Goal: Feedback & Contribution: Submit feedback/report problem

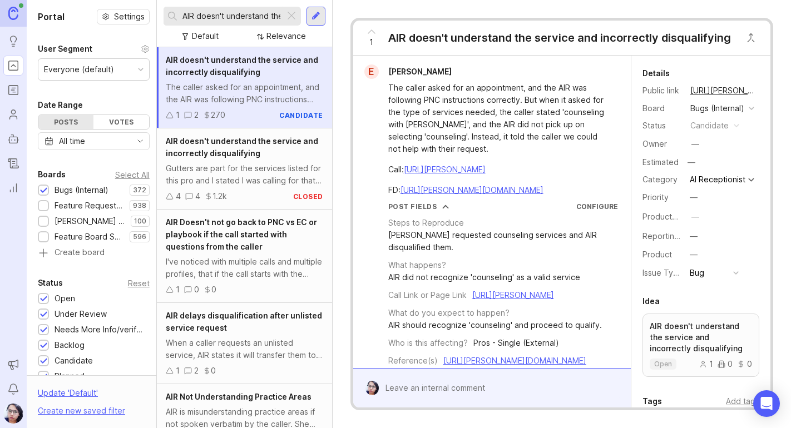
click at [259, 14] on input "AIR doesn't understand the service" at bounding box center [231, 16] width 98 height 12
click at [288, 14] on div at bounding box center [291, 16] width 13 height 14
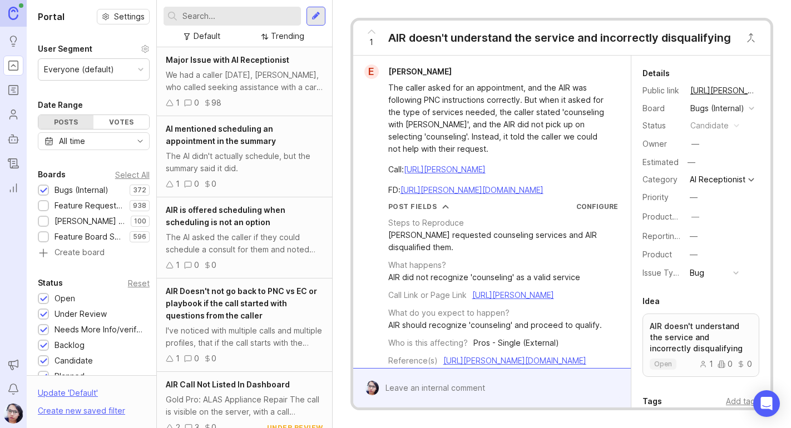
scroll to position [93, 0]
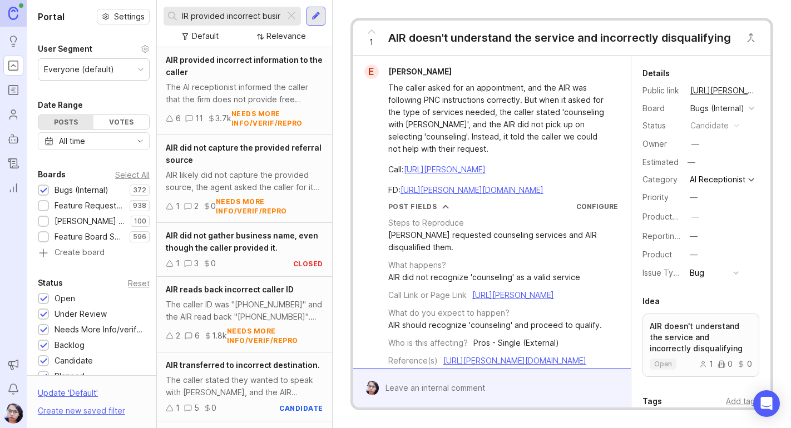
scroll to position [0, 10]
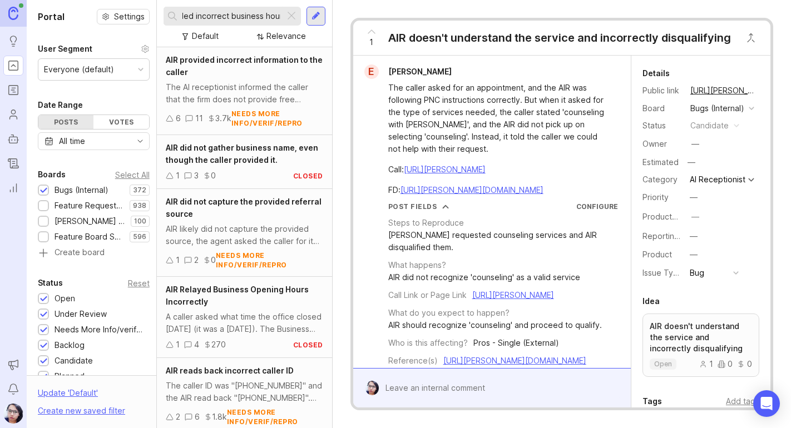
scroll to position [0, 41]
type input "AIR provided incorrect business hours"
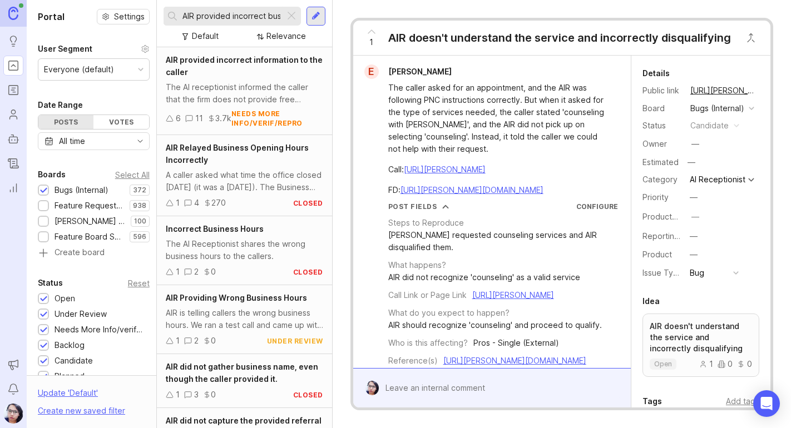
click at [222, 226] on span "Incorrect Business Hours" at bounding box center [215, 228] width 98 height 9
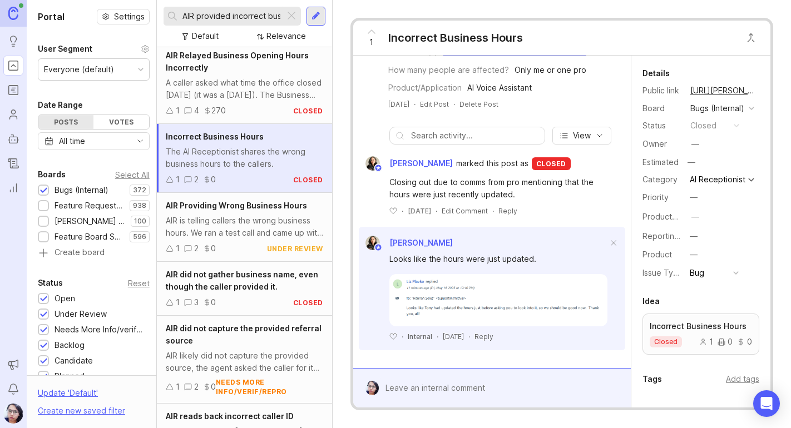
scroll to position [111, 0]
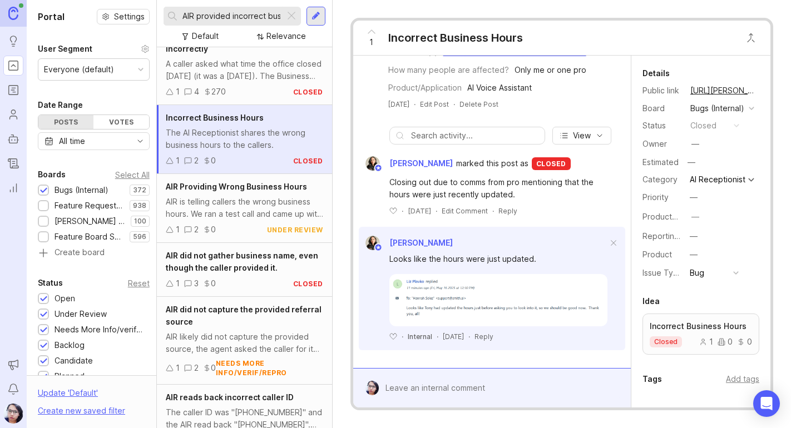
click at [242, 186] on span "AIR Providing Wrong Business Hours" at bounding box center [236, 186] width 141 height 9
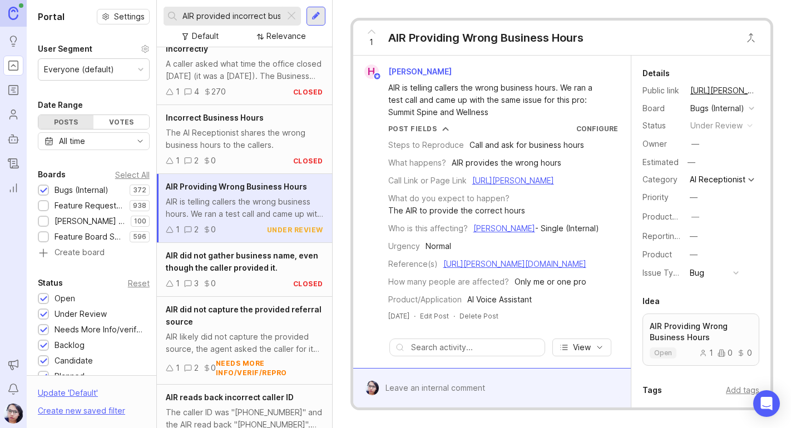
click at [472, 185] on link "[URL][PERSON_NAME]" at bounding box center [513, 180] width 82 height 9
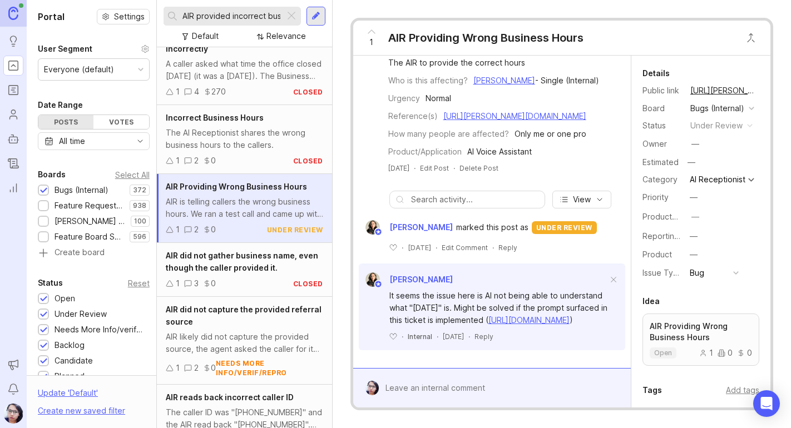
scroll to position [167, 0]
click at [495, 121] on link "[URL][PERSON_NAME][DOMAIN_NAME]" at bounding box center [514, 115] width 143 height 9
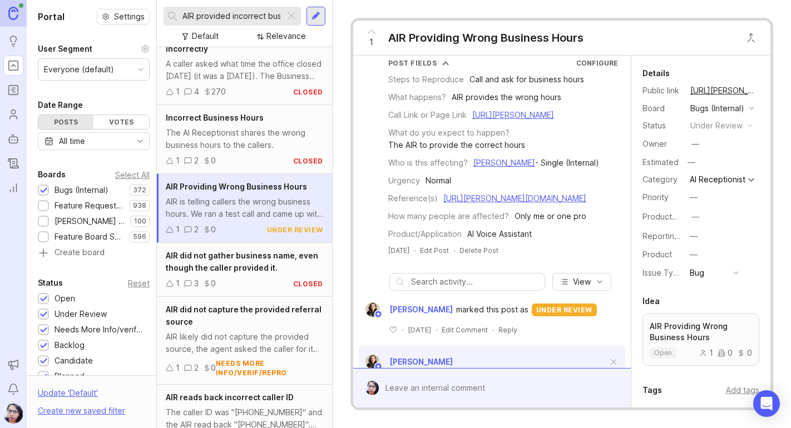
scroll to position [0, 0]
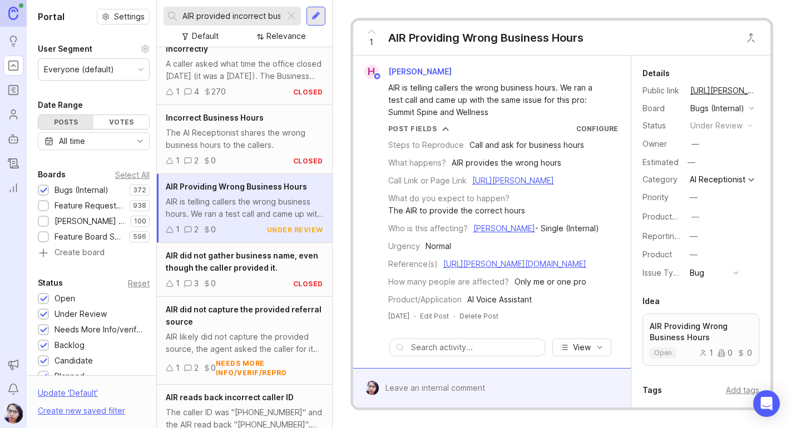
click at [483, 185] on link "[URL][PERSON_NAME]" at bounding box center [513, 180] width 82 height 9
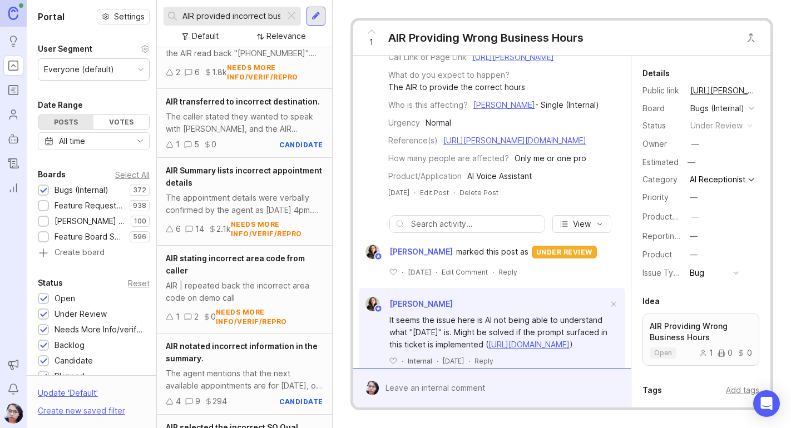
scroll to position [196, 0]
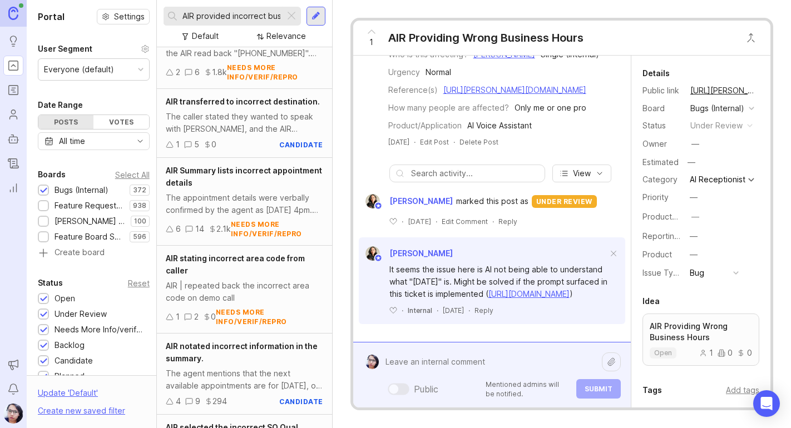
click at [474, 386] on div "Public Mentioned admins will be notified. Submit" at bounding box center [500, 374] width 242 height 47
paste textarea "Their business hours are listed in the pro profile, and [DATE] is marked as 'cl…"
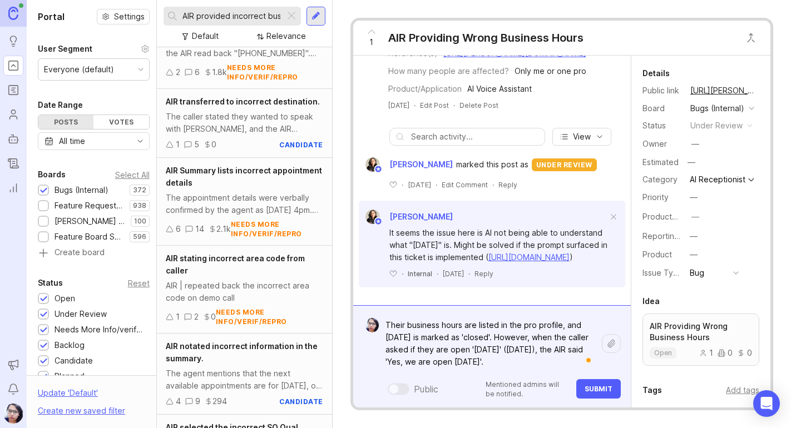
click at [508, 365] on textarea "Their business hours are listed in the pro profile, and [DATE] is marked as 'cl…" at bounding box center [490, 344] width 223 height 58
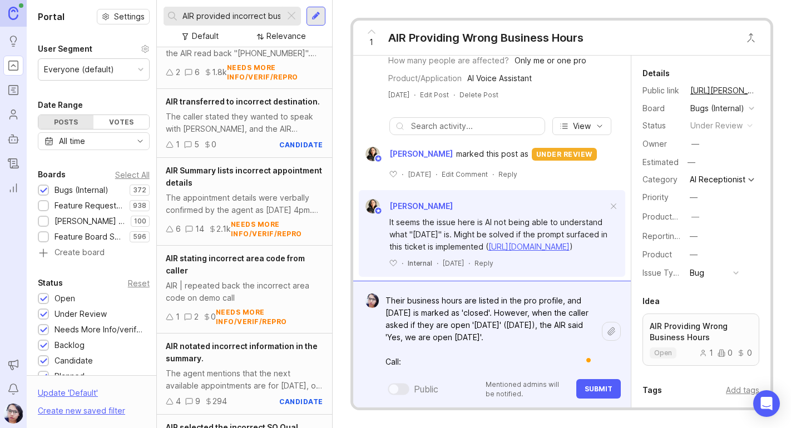
paste textarea "[URL][PERSON_NAME]"
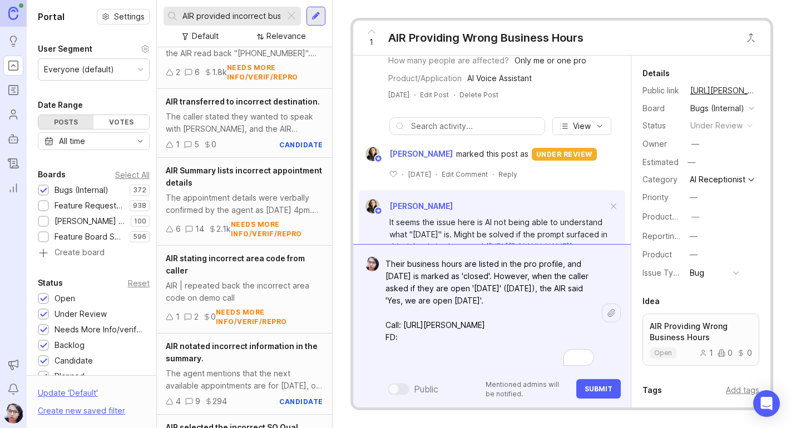
paste textarea "[URL][PERSON_NAME][DOMAIN_NAME]"
click at [490, 295] on textarea "Their business hours are listed in the pro profile, and [DATE] is marked as 'cl…" at bounding box center [490, 313] width 223 height 119
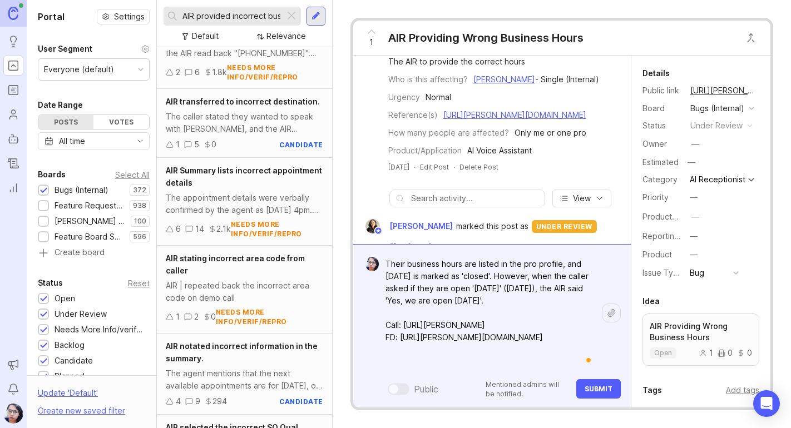
scroll to position [166, 0]
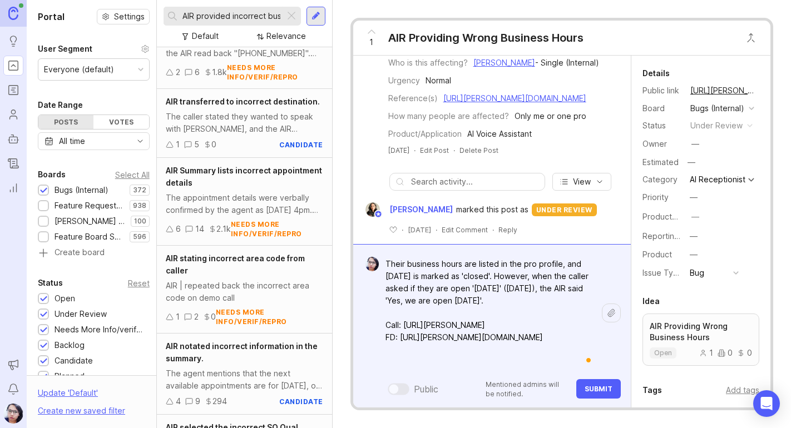
click at [503, 299] on textarea "Their business hours are listed in the pro profile, and [DATE] is marked as 'cl…" at bounding box center [490, 313] width 223 height 119
click at [503, 296] on textarea "Their business hours are listed in the pro profile, and [DATE] is marked as 'cl…" at bounding box center [490, 313] width 223 height 119
paste textarea "I am going to add a bug for this, and will also recommend adding their business…"
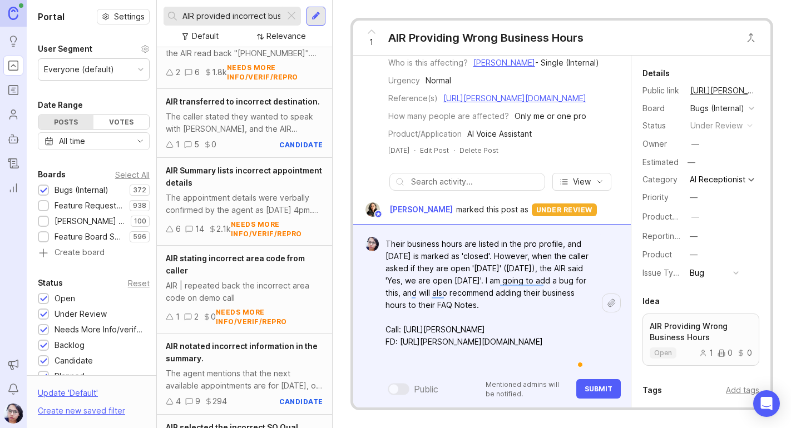
type textarea "Their business hours are listed in the pro profile, and [DATE] is marked as 'cl…"
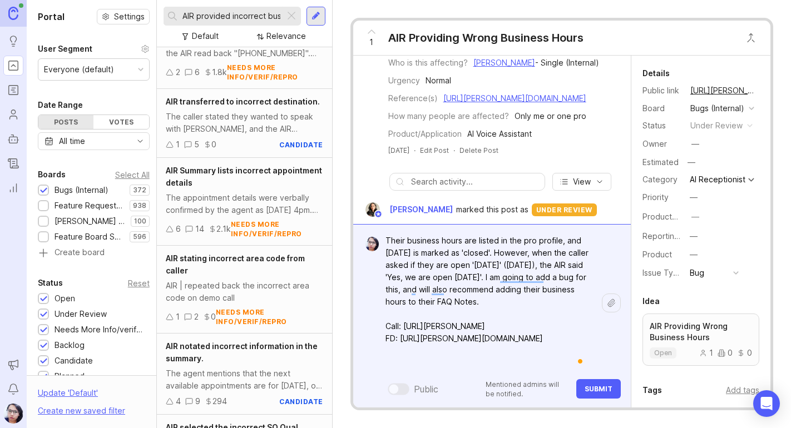
scroll to position [4, 0]
click at [591, 386] on span "Submit" at bounding box center [598, 389] width 28 height 8
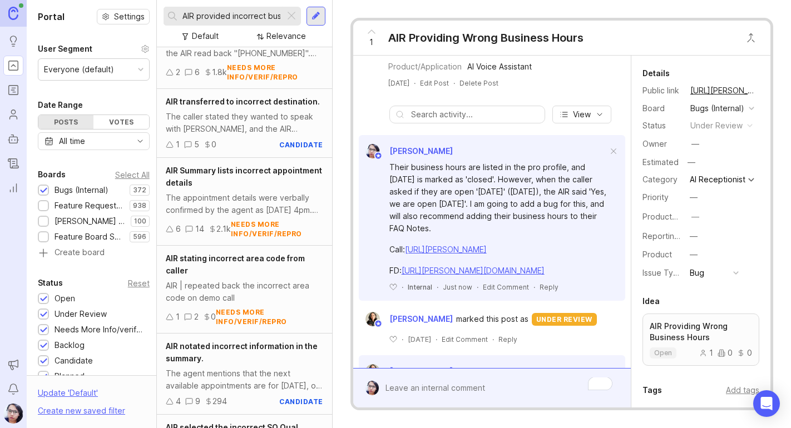
scroll to position [230, 0]
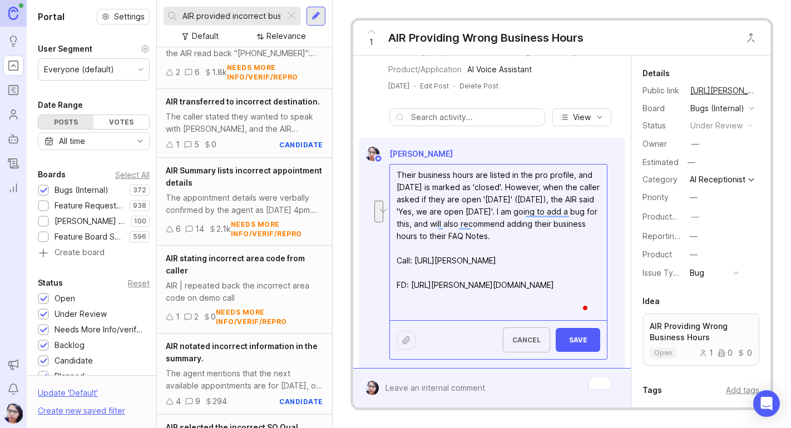
drag, startPoint x: 519, startPoint y: 250, endPoint x: 471, endPoint y: 262, distance: 49.9
click at [471, 262] on textarea "Their business hours are listed in the pro profile, and [DATE] is marked as 'cl…" at bounding box center [498, 243] width 217 height 156
click at [470, 262] on textarea "Their business hours are listed in the pro profile, and [DATE] is marked as 'cl…" at bounding box center [498, 243] width 217 height 156
drag, startPoint x: 537, startPoint y: 248, endPoint x: 474, endPoint y: 261, distance: 64.8
click at [474, 261] on textarea "Their business hours are listed in the pro profile, and [DATE] is marked as 'cl…" at bounding box center [498, 243] width 217 height 156
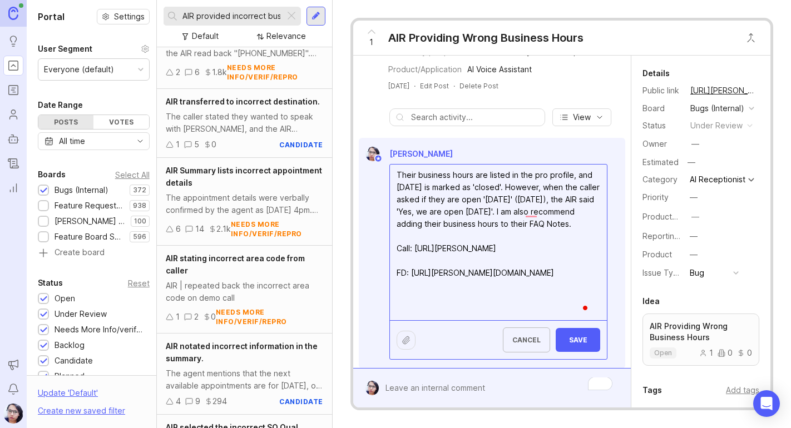
click at [563, 248] on textarea "Their business hours are listed in the pro profile, and [DATE] is marked as 'cl…" at bounding box center [498, 243] width 217 height 156
click at [439, 263] on textarea "Their business hours are listed in the pro profile, and [DATE] is marked as 'cl…" at bounding box center [498, 243] width 217 height 156
click at [445, 272] on textarea "Their business hours are listed in the pro profile, and [DATE] is marked as 'cl…" at bounding box center [498, 243] width 217 height 156
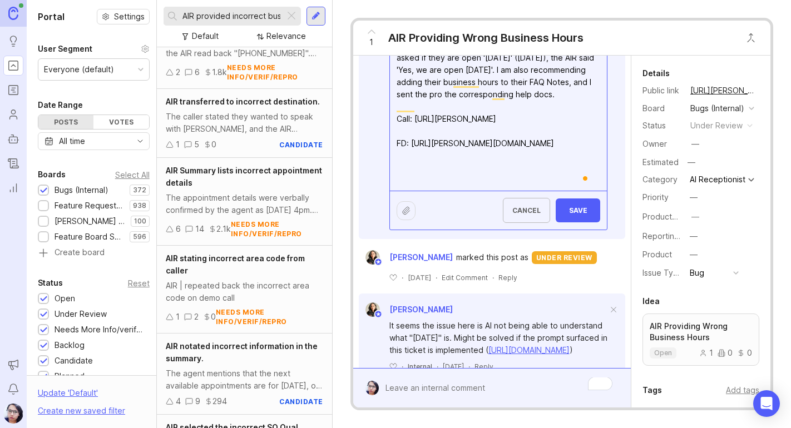
scroll to position [397, 0]
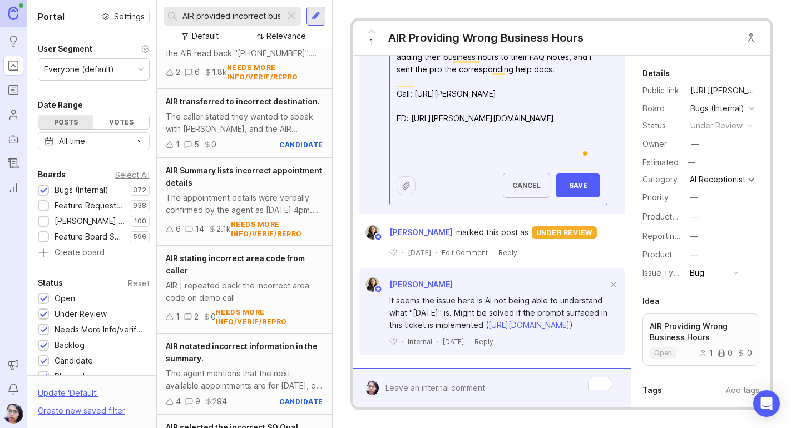
type textarea "Their business hours are listed in the pro profile, and [DATE] is marked as 'cl…"
click at [577, 190] on span "Save" at bounding box center [577, 185] width 27 height 8
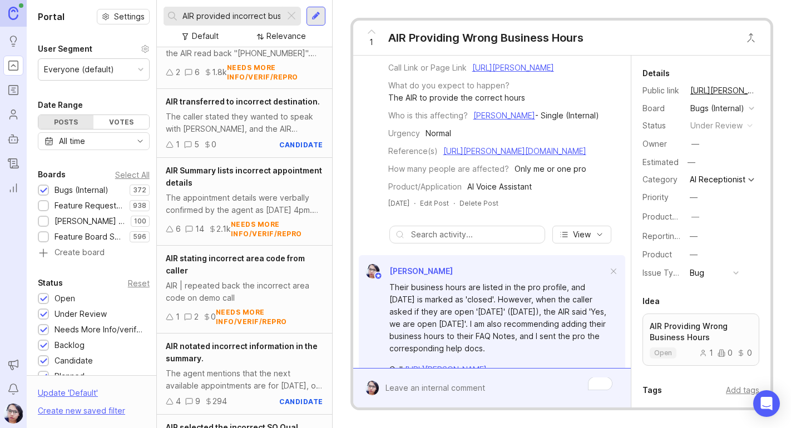
scroll to position [222, 0]
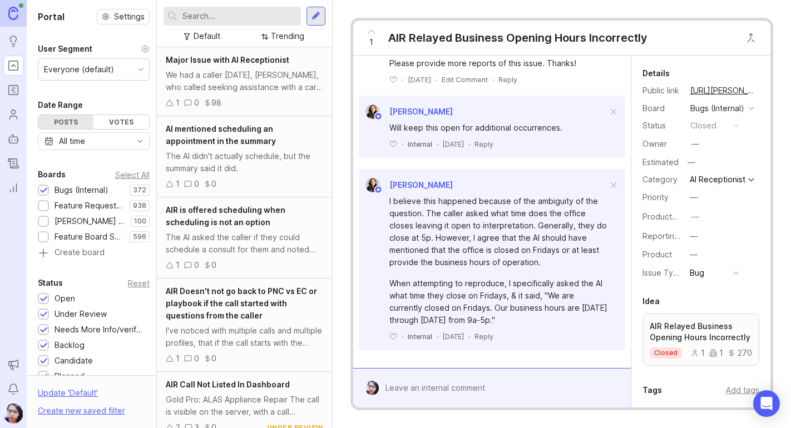
scroll to position [698, 0]
